Goal: Task Accomplishment & Management: Use online tool/utility

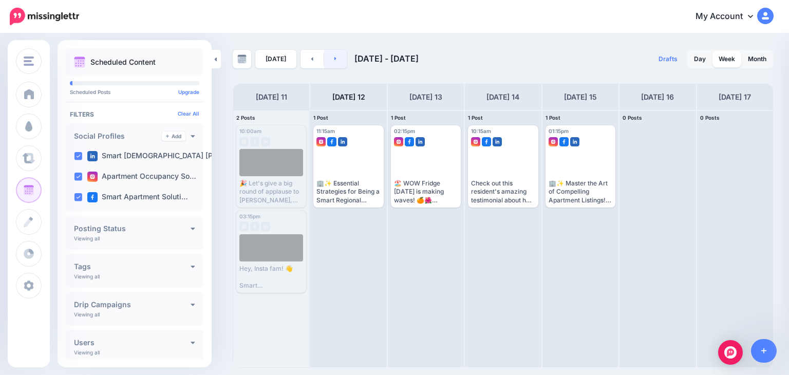
click at [338, 57] on link at bounding box center [335, 59] width 23 height 19
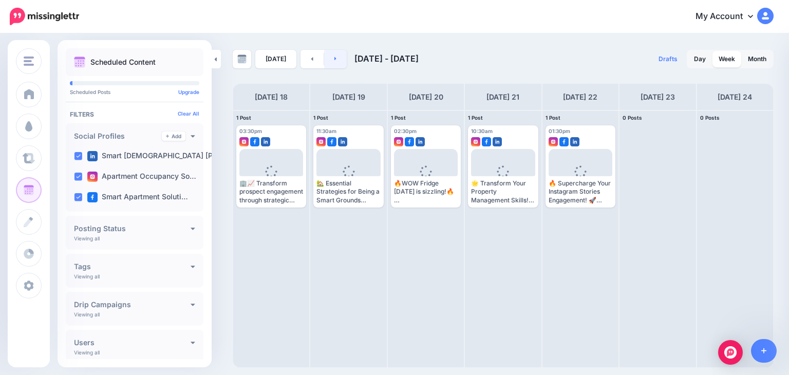
click at [337, 56] on link at bounding box center [335, 59] width 23 height 19
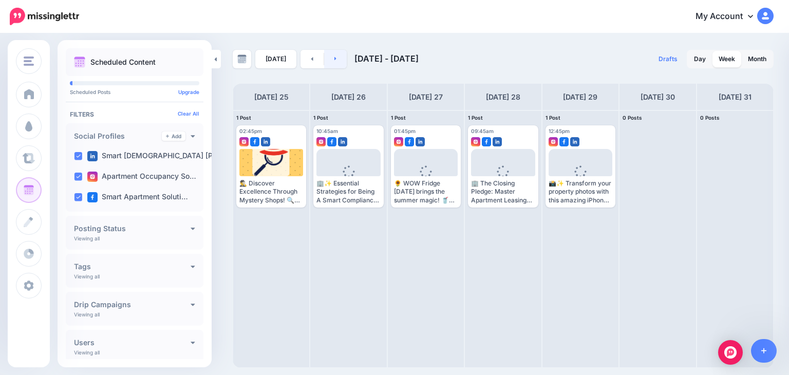
click at [337, 56] on link at bounding box center [335, 59] width 23 height 19
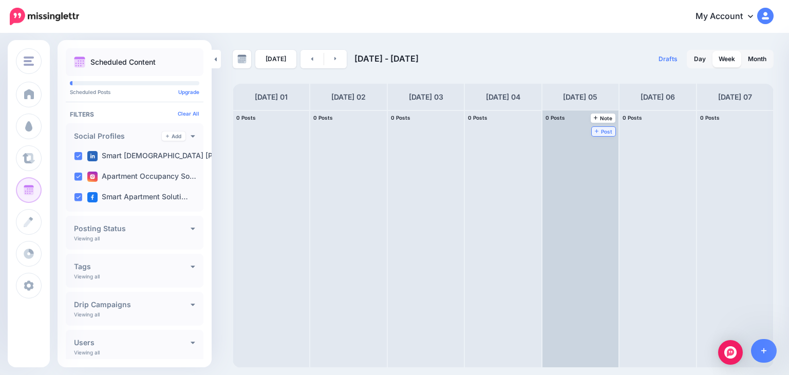
click at [595, 129] on span "Post" at bounding box center [604, 131] width 18 height 5
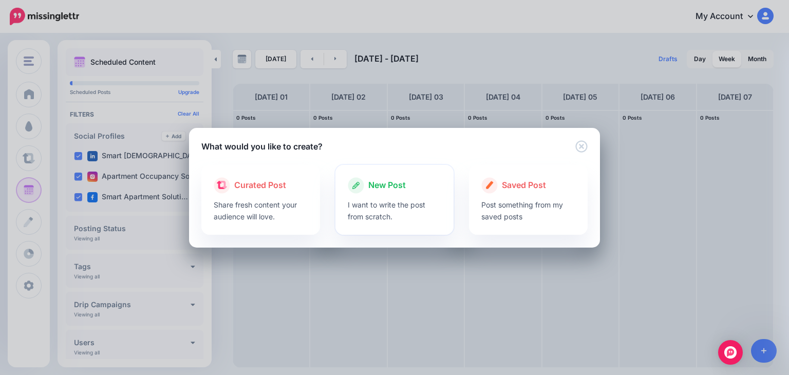
click at [367, 210] on p "I want to write the post from scratch." at bounding box center [395, 211] width 94 height 24
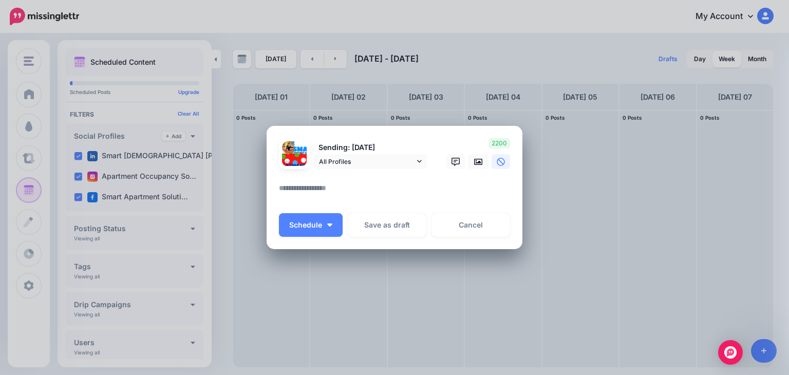
paste textarea "**********"
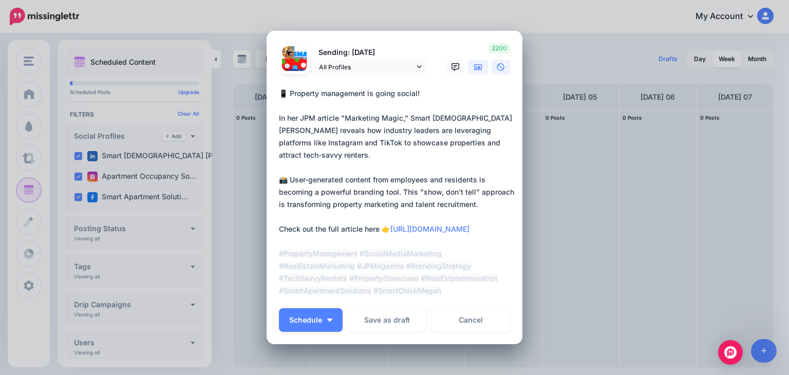
type textarea "**********"
click at [474, 63] on icon at bounding box center [478, 67] width 8 height 8
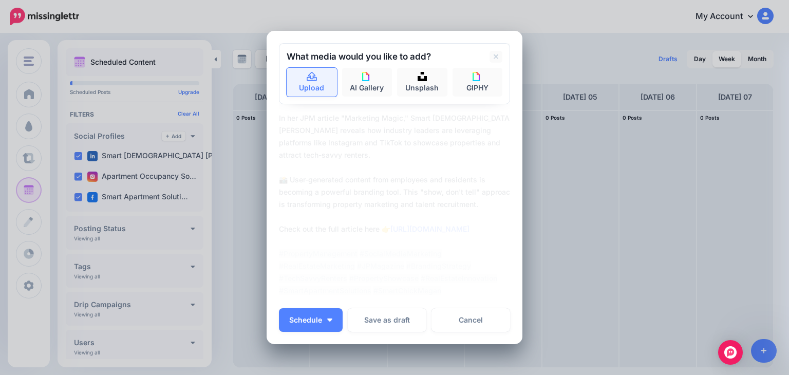
click at [316, 85] on link "Upload" at bounding box center [312, 82] width 50 height 29
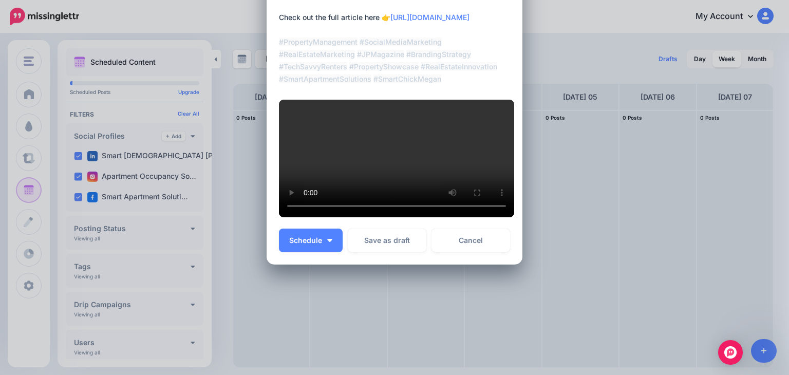
scroll to position [281, 0]
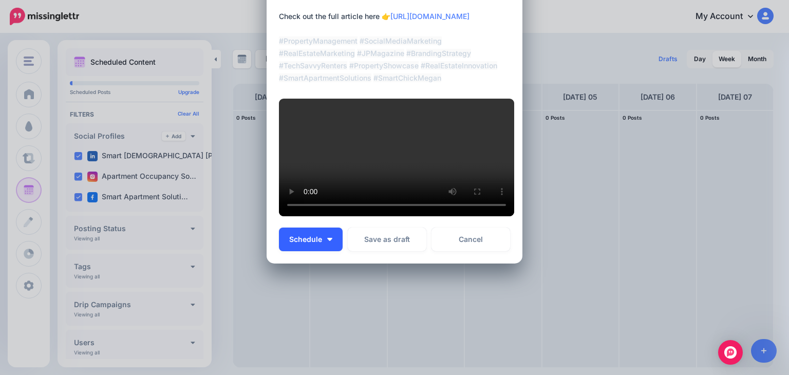
click at [294, 243] on span "Schedule" at bounding box center [305, 239] width 33 height 7
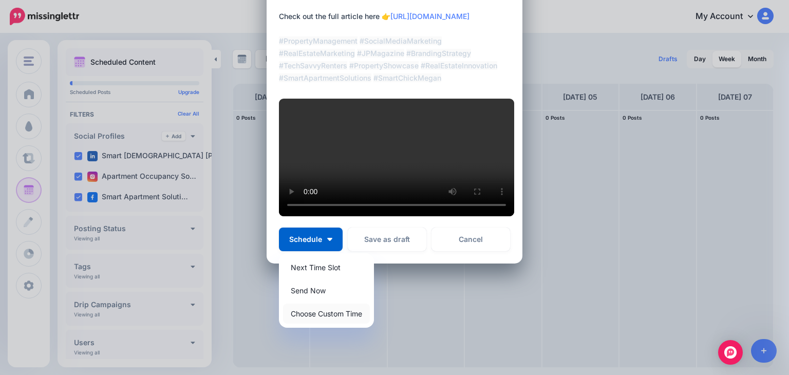
click at [304, 324] on link "Choose Custom Time" at bounding box center [326, 314] width 87 height 20
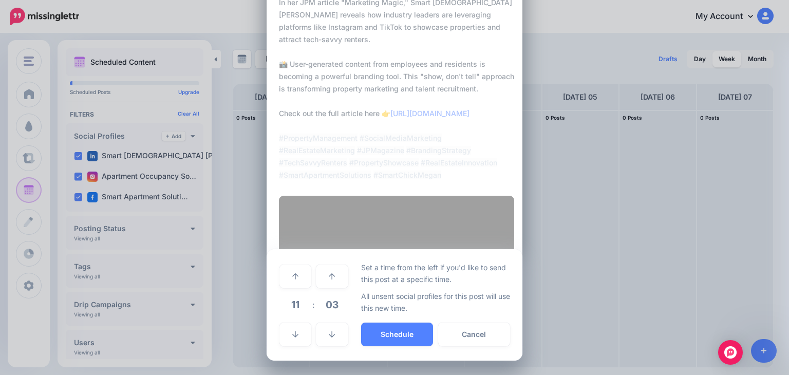
scroll to position [216, 0]
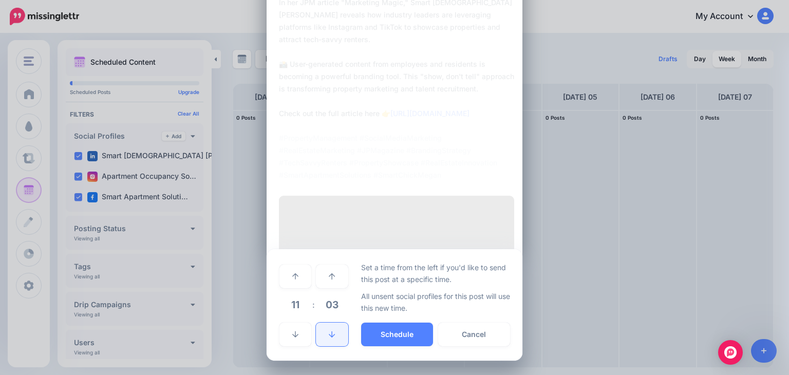
click at [326, 342] on link at bounding box center [332, 335] width 32 height 24
click at [294, 273] on icon at bounding box center [295, 276] width 6 height 7
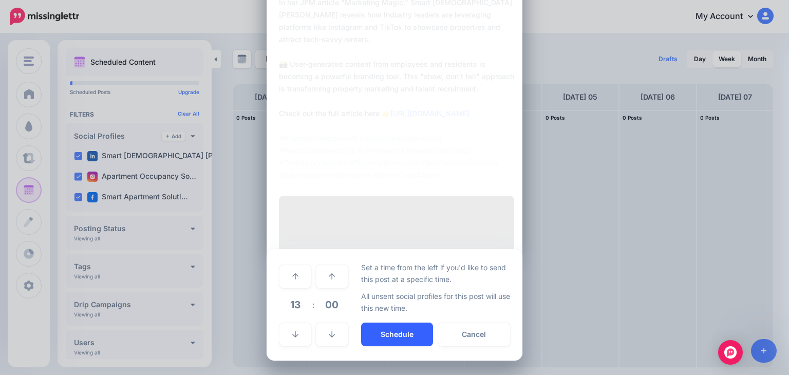
click at [406, 333] on button "Schedule" at bounding box center [397, 335] width 72 height 24
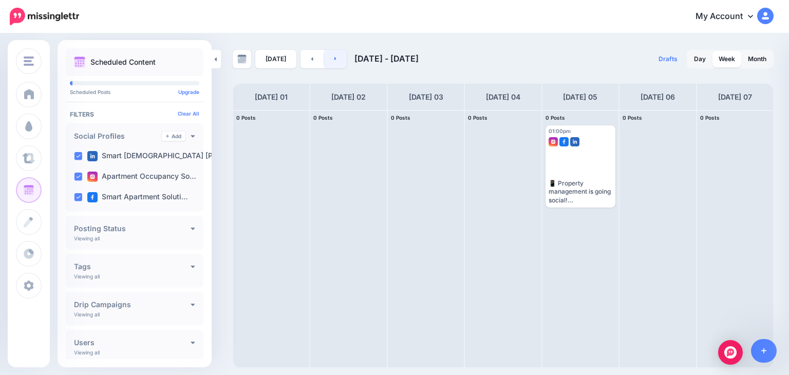
click at [335, 56] on link at bounding box center [335, 59] width 23 height 19
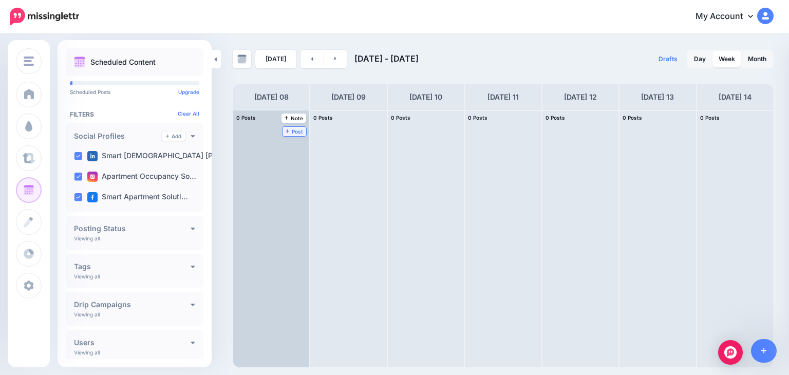
click at [283, 127] on link "Post" at bounding box center [295, 131] width 24 height 9
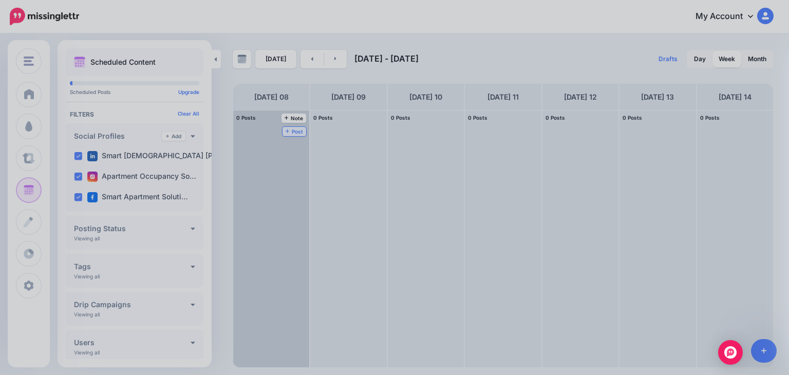
scroll to position [0, 0]
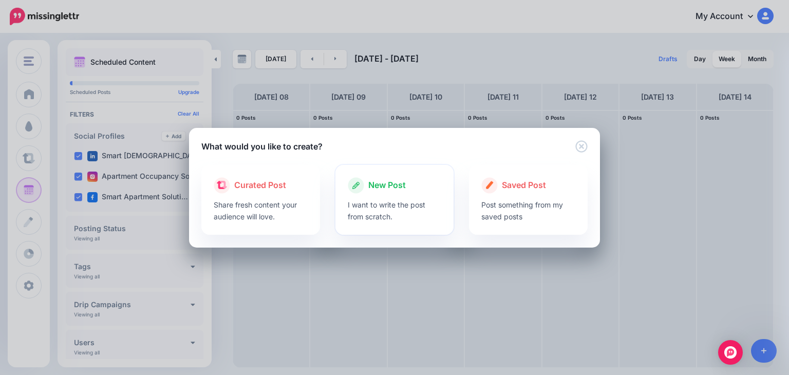
click at [398, 205] on p "I want to write the post from scratch." at bounding box center [395, 211] width 94 height 24
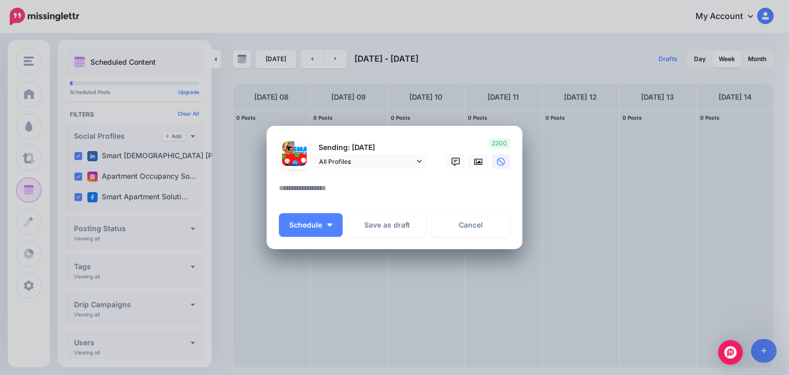
click at [321, 189] on textarea at bounding box center [397, 192] width 236 height 20
paste textarea "**********"
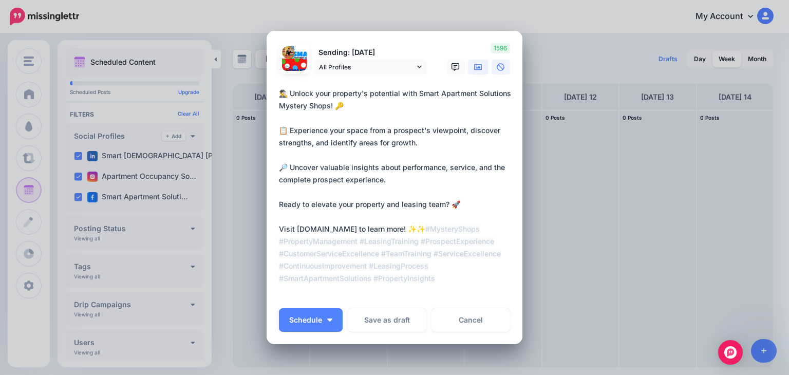
click at [478, 64] on icon at bounding box center [478, 67] width 8 height 6
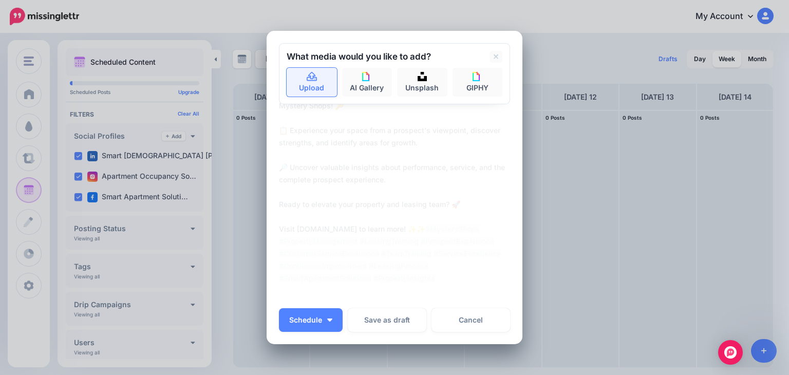
click at [307, 80] on icon at bounding box center [312, 76] width 10 height 9
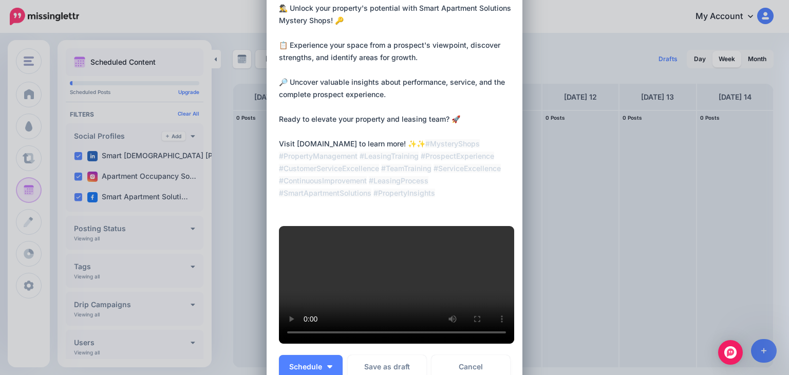
scroll to position [70, 0]
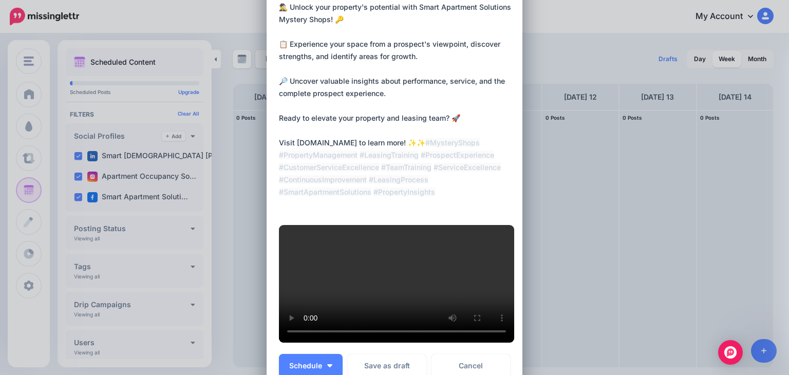
click at [279, 141] on textarea "**********" at bounding box center [397, 106] width 236 height 210
click at [477, 141] on textarea "**********" at bounding box center [397, 106] width 236 height 210
click at [279, 144] on textarea "**********" at bounding box center [397, 106] width 236 height 210
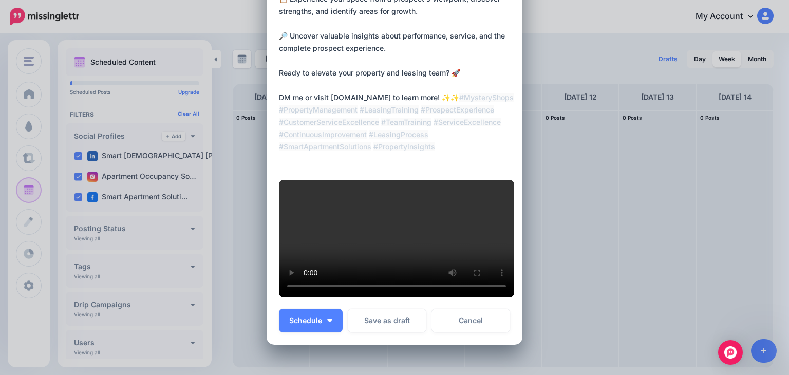
scroll to position [128, 0]
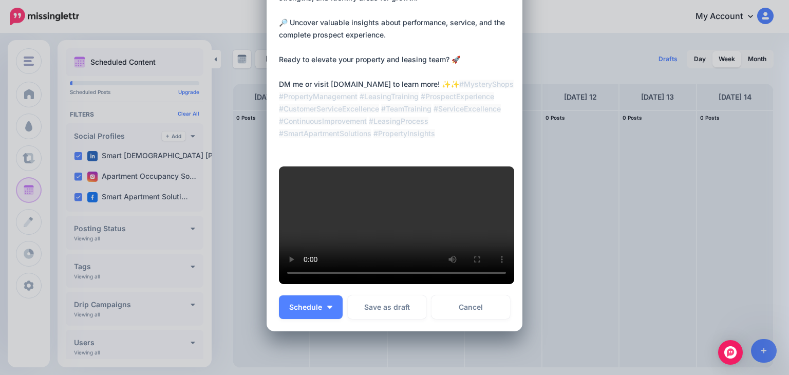
drag, startPoint x: 290, startPoint y: 83, endPoint x: 298, endPoint y: 85, distance: 8.0
click at [298, 85] on textarea "**********" at bounding box center [397, 47] width 236 height 210
click at [439, 113] on textarea "**********" at bounding box center [397, 47] width 236 height 210
type textarea "**********"
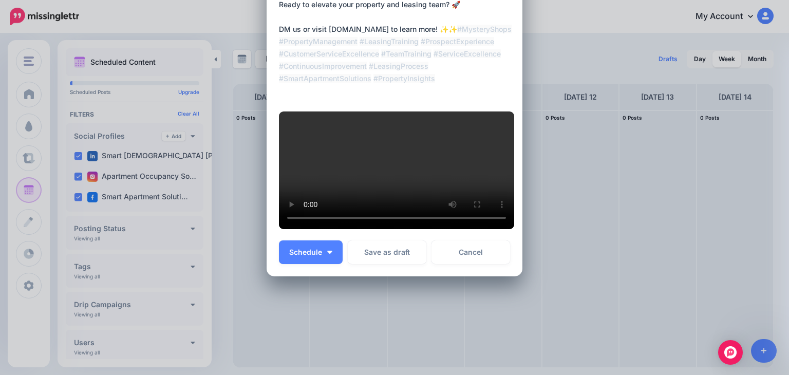
scroll to position [198, 0]
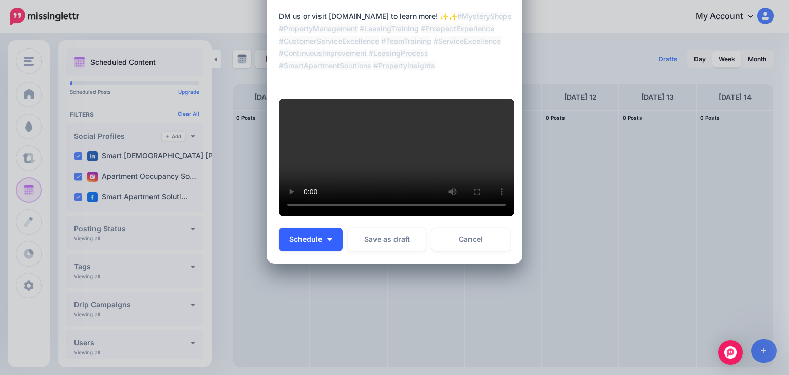
click at [298, 243] on span "Schedule" at bounding box center [305, 239] width 33 height 7
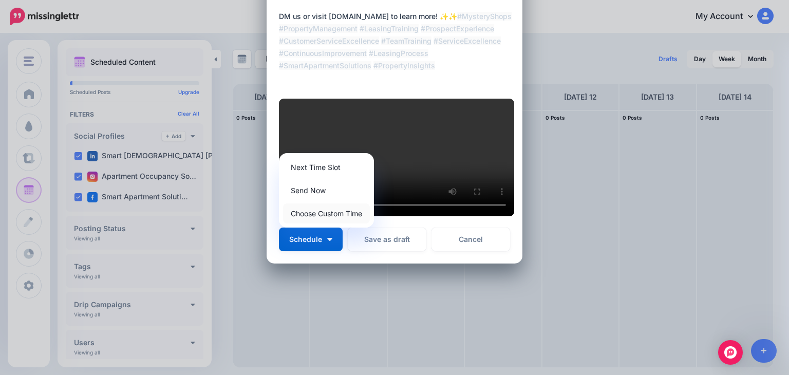
click at [316, 224] on link "Choose Custom Time" at bounding box center [326, 214] width 87 height 20
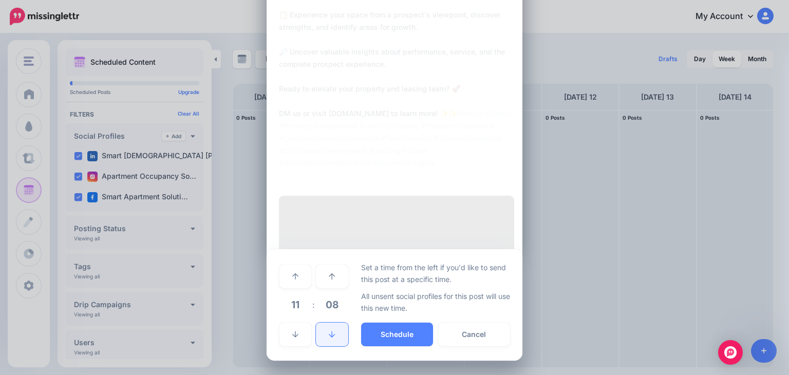
click at [319, 346] on link at bounding box center [332, 335] width 32 height 24
click at [328, 290] on td at bounding box center [332, 276] width 33 height 29
click at [327, 288] on link at bounding box center [332, 277] width 32 height 24
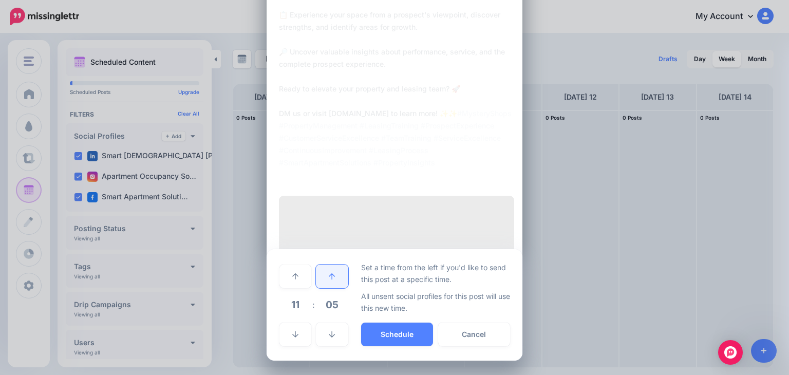
click at [327, 288] on link at bounding box center [332, 277] width 32 height 24
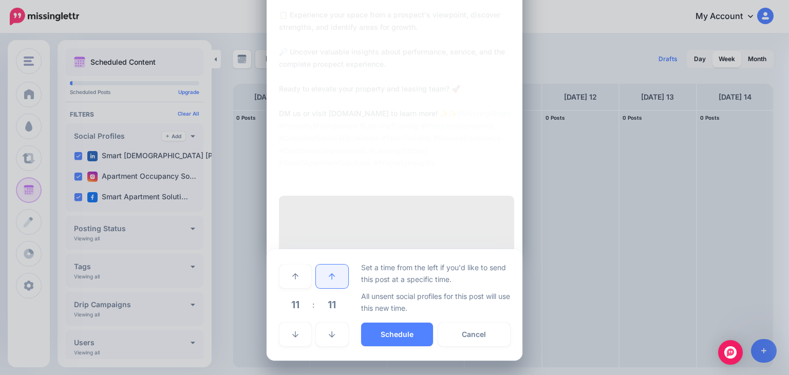
click at [327, 288] on link at bounding box center [332, 277] width 32 height 24
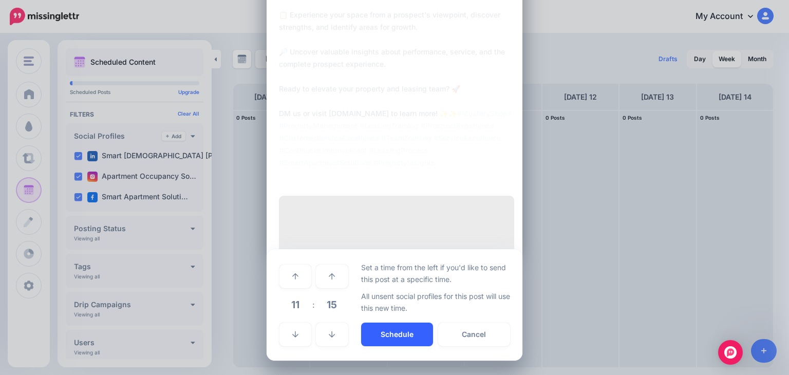
click at [378, 340] on button "Schedule" at bounding box center [397, 335] width 72 height 24
click at [391, 334] on button "Schedule" at bounding box center [397, 335] width 72 height 24
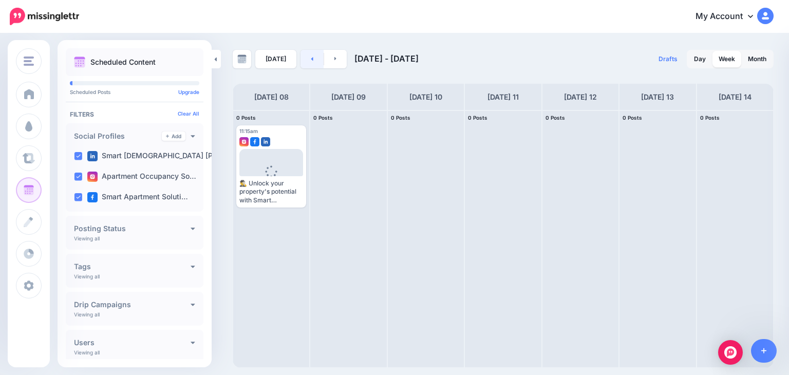
click at [310, 56] on link at bounding box center [312, 59] width 23 height 19
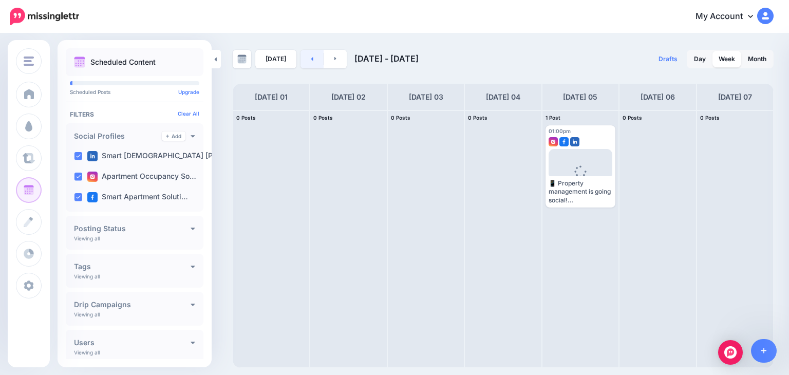
click at [310, 56] on link at bounding box center [312, 59] width 23 height 19
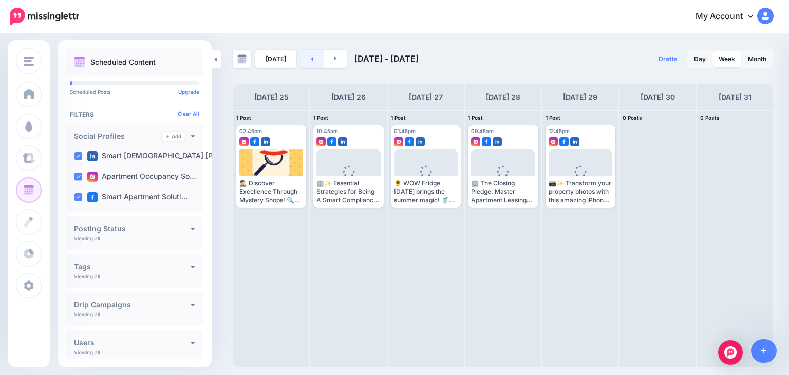
click at [310, 56] on link at bounding box center [312, 59] width 23 height 19
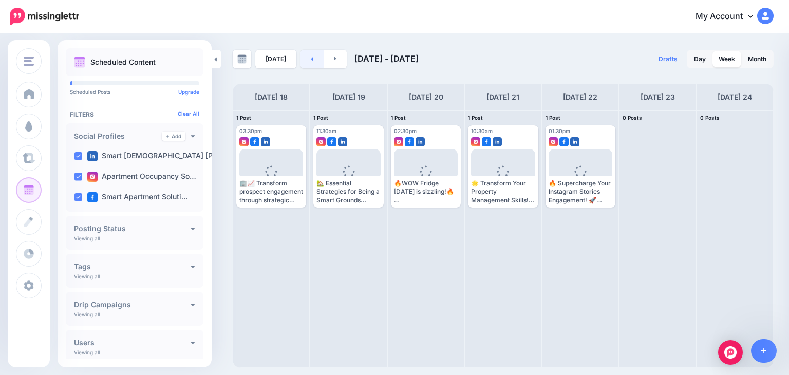
drag, startPoint x: 310, startPoint y: 56, endPoint x: 303, endPoint y: 57, distance: 7.2
click at [310, 57] on link at bounding box center [312, 59] width 23 height 19
